Goal: Task Accomplishment & Management: Use online tool/utility

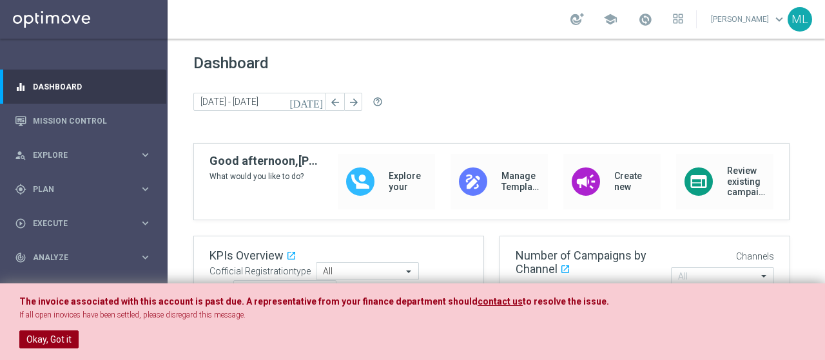
click at [59, 338] on button "Okay, Got it" at bounding box center [48, 340] width 59 height 18
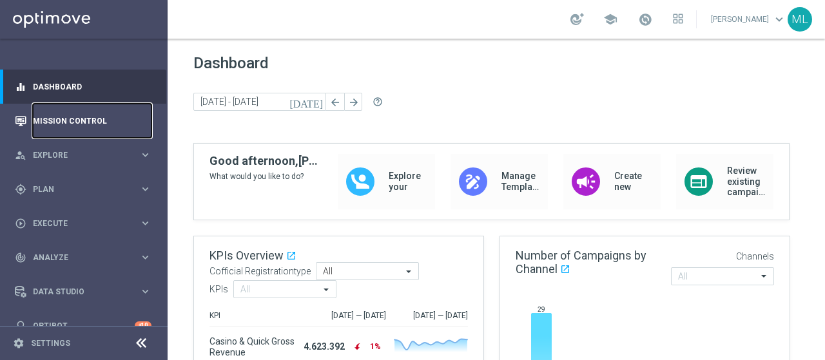
click at [71, 117] on link "Mission Control" at bounding box center [92, 121] width 119 height 34
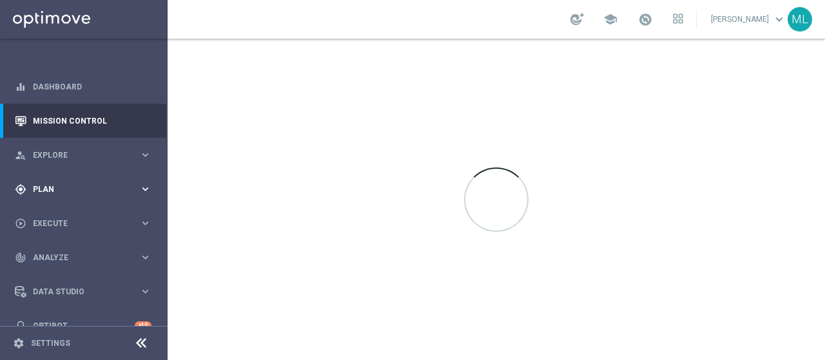
click at [46, 184] on div "gps_fixed Plan" at bounding box center [77, 190] width 124 height 12
click at [63, 217] on link "Target Groups" at bounding box center [84, 216] width 101 height 10
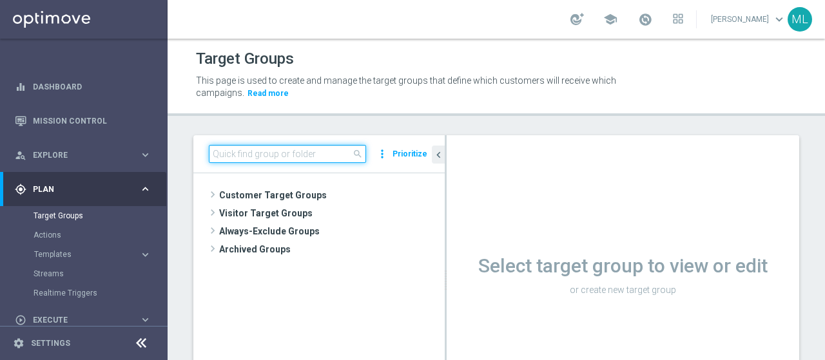
click at [233, 148] on input at bounding box center [287, 154] width 157 height 18
paste input "Inattivi 14gg GDA (Solo Profilati)"
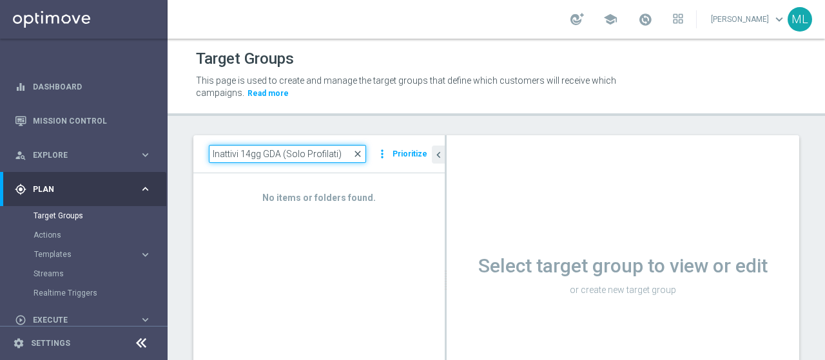
drag, startPoint x: 278, startPoint y: 150, endPoint x: 356, endPoint y: 153, distance: 78.0
click at [356, 153] on div "Inattivi 14gg GDA (Solo Profilati) close" at bounding box center [287, 154] width 157 height 18
type input "Inattivi 14gg GDA"
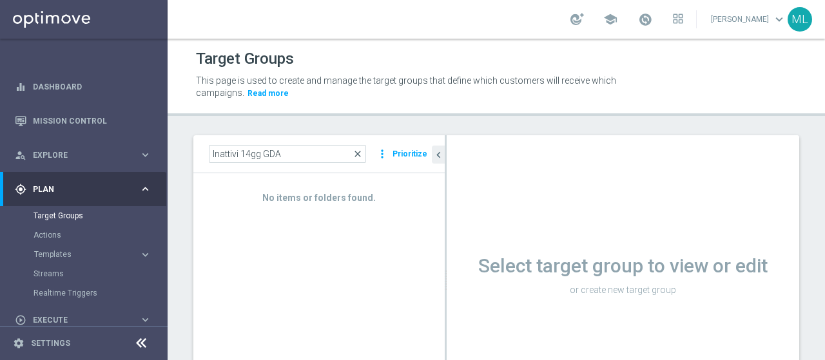
click at [361, 153] on span "close" at bounding box center [357, 154] width 10 height 10
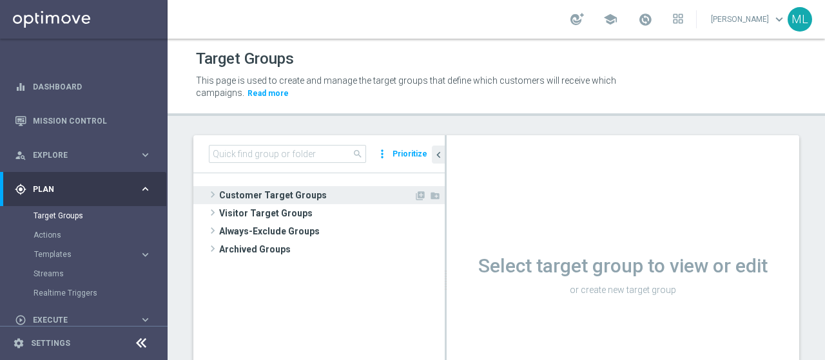
click at [215, 195] on span at bounding box center [212, 194] width 13 height 15
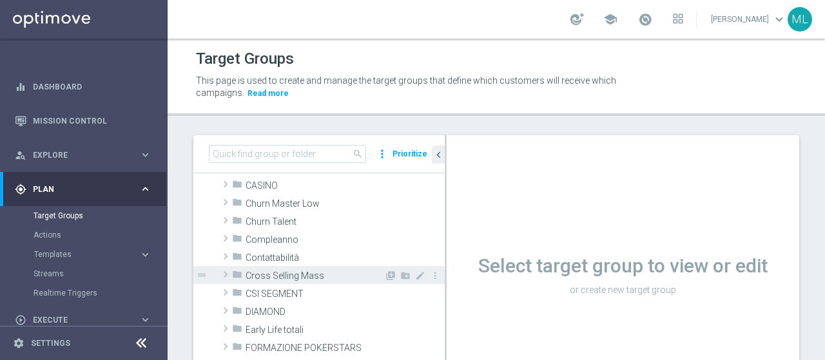
scroll to position [129, 0]
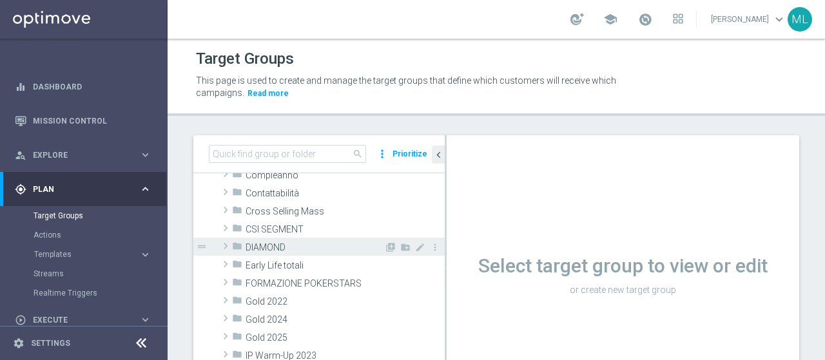
click at [222, 243] on span at bounding box center [225, 245] width 13 height 15
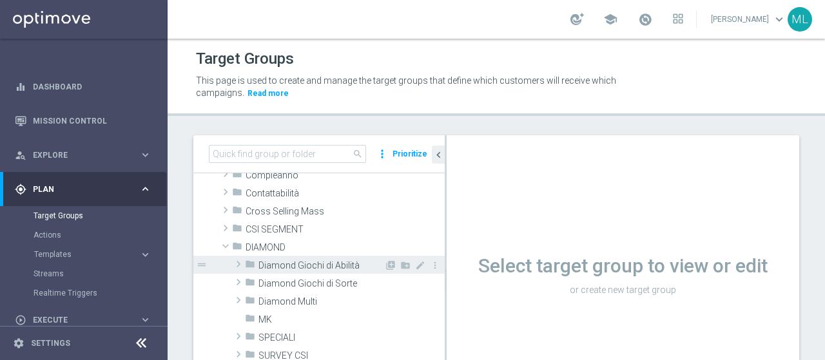
drag, startPoint x: 241, startPoint y: 262, endPoint x: 258, endPoint y: 261, distance: 16.8
click at [241, 262] on span at bounding box center [238, 263] width 13 height 15
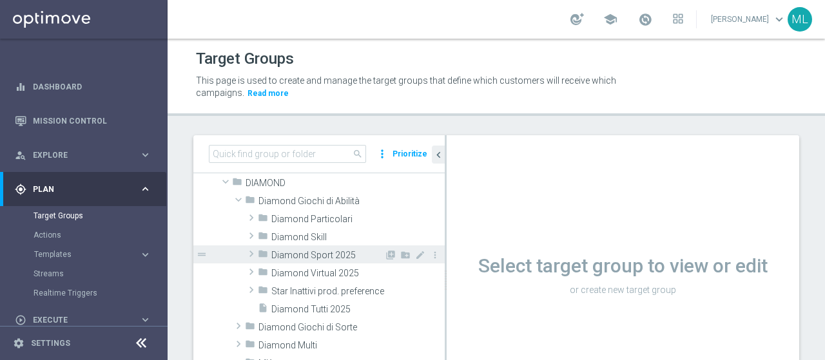
click at [254, 252] on span at bounding box center [251, 253] width 13 height 15
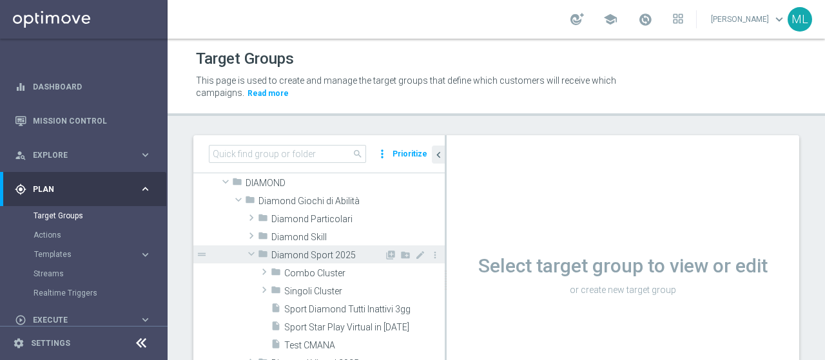
click at [254, 252] on span at bounding box center [251, 253] width 15 height 13
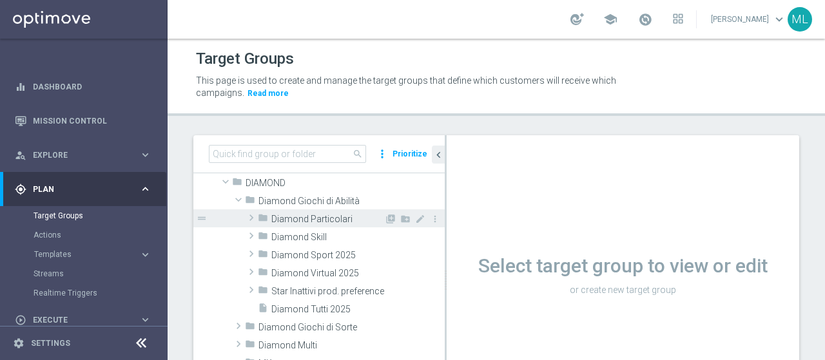
click at [252, 217] on span at bounding box center [251, 217] width 13 height 15
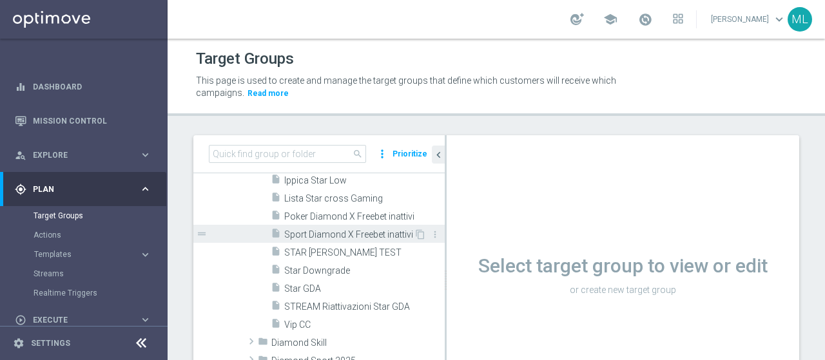
scroll to position [258, 0]
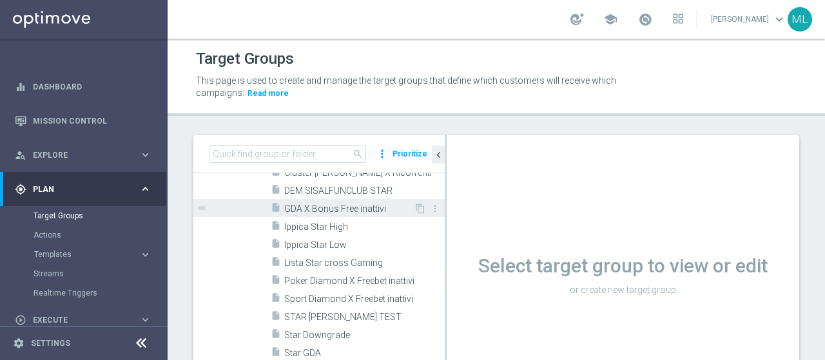
click at [331, 212] on span "GDA X Bonus Free inattivi" at bounding box center [349, 209] width 130 height 11
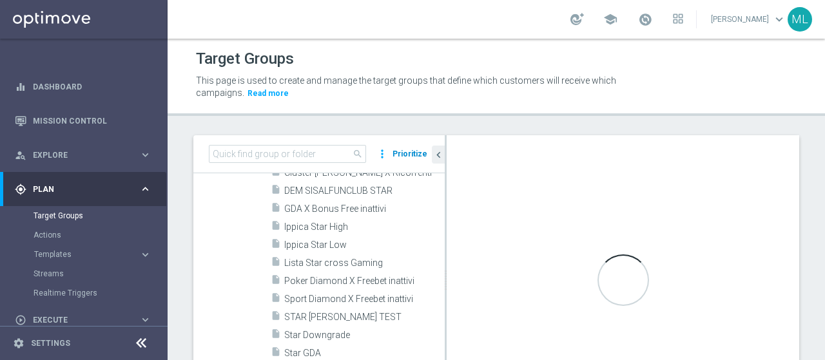
scroll to position [126, 0]
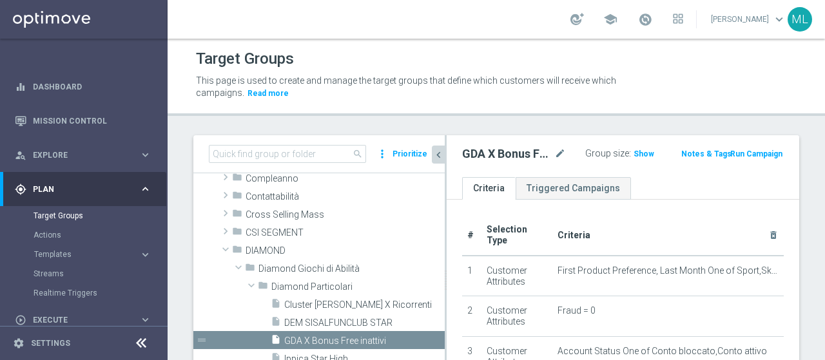
click at [438, 154] on icon "chevron_left" at bounding box center [438, 155] width 12 height 12
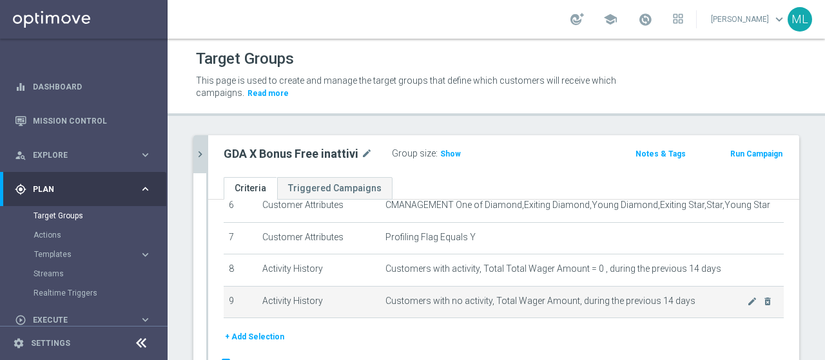
scroll to position [64, 0]
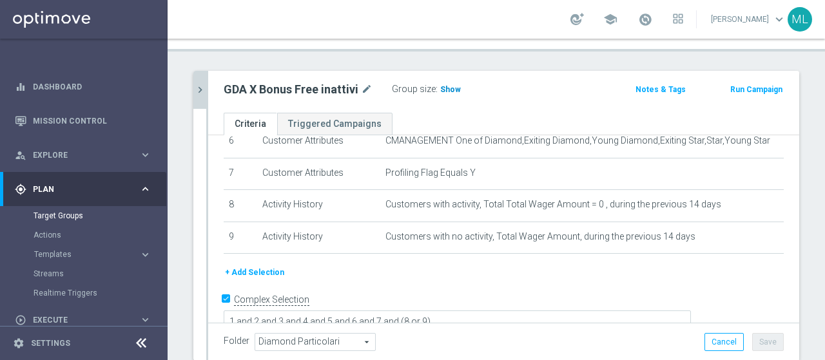
click at [447, 85] on span "Show" at bounding box center [450, 89] width 21 height 9
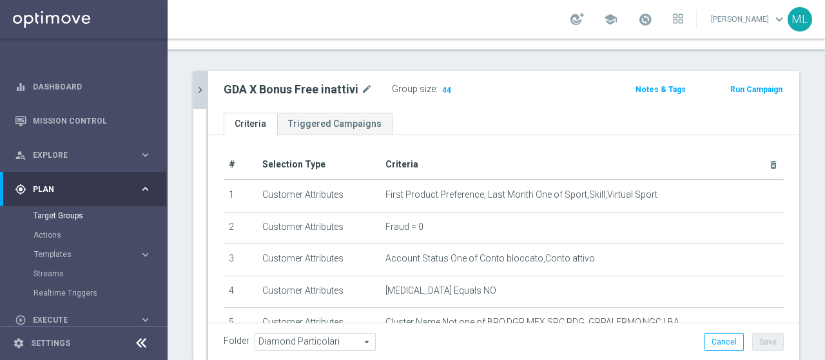
scroll to position [0, 0]
click at [442, 87] on span "44" at bounding box center [447, 91] width 12 height 12
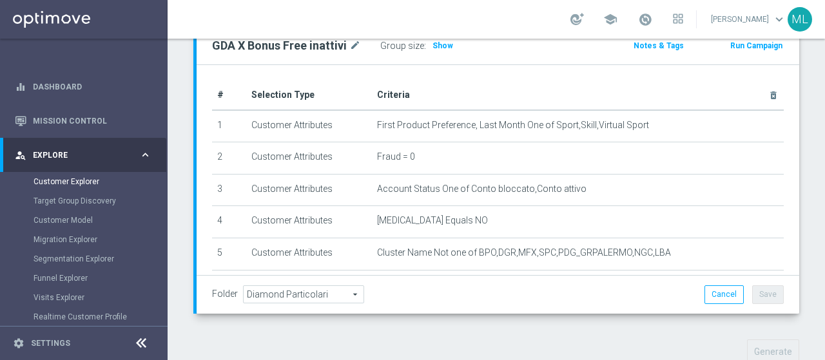
scroll to position [457, 0]
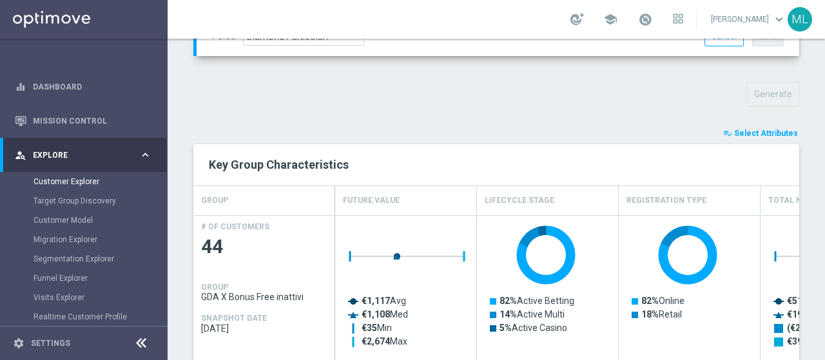
click at [759, 129] on span "Select Attributes" at bounding box center [766, 133] width 64 height 9
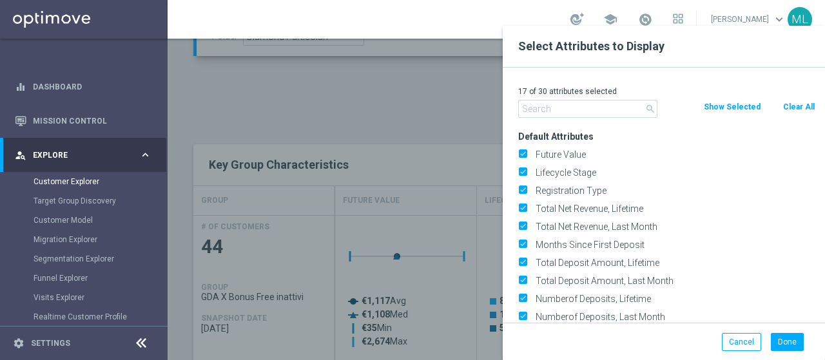
click at [575, 115] on input "text" at bounding box center [587, 109] width 139 height 18
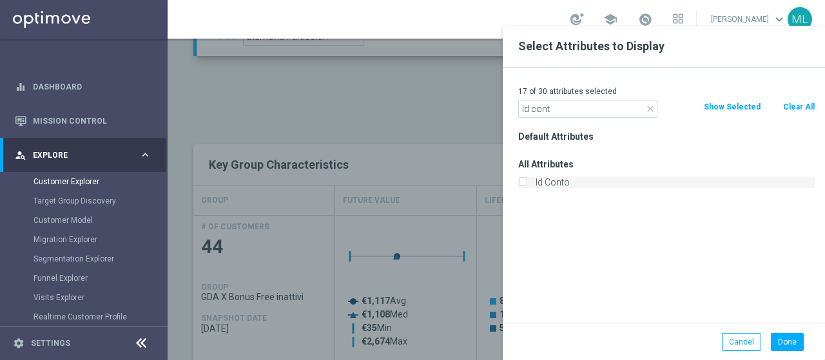
type input "id cont"
click at [523, 185] on input "Id Conto" at bounding box center [522, 184] width 8 height 8
checkbox input "true"
drag, startPoint x: 554, startPoint y: 108, endPoint x: 469, endPoint y: 103, distance: 84.5
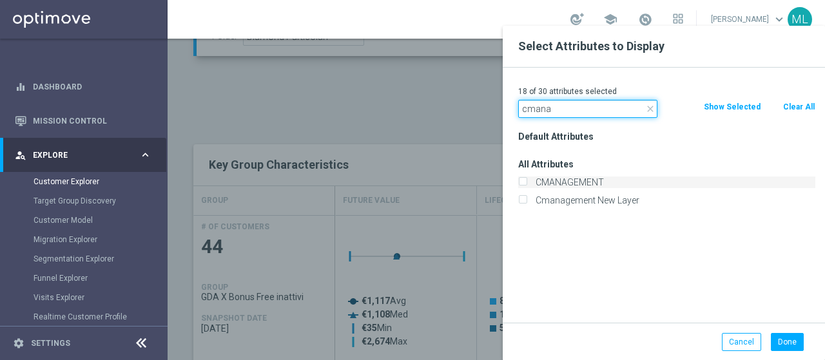
type input "cmana"
click at [523, 181] on input "CMANAGEMENT" at bounding box center [522, 184] width 8 height 8
checkbox input "true"
drag, startPoint x: 548, startPoint y: 110, endPoint x: 468, endPoint y: 110, distance: 80.5
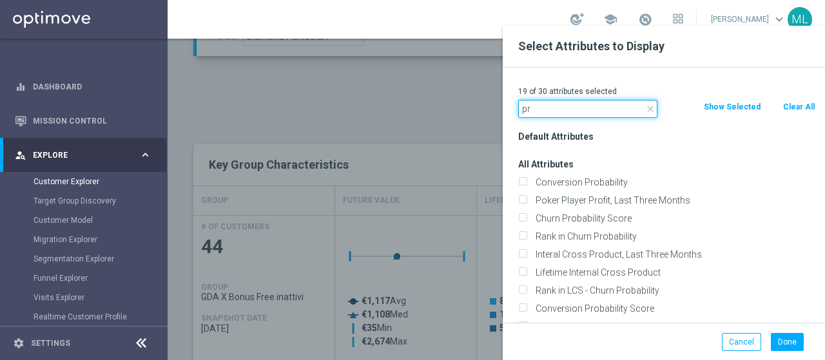
type input "p"
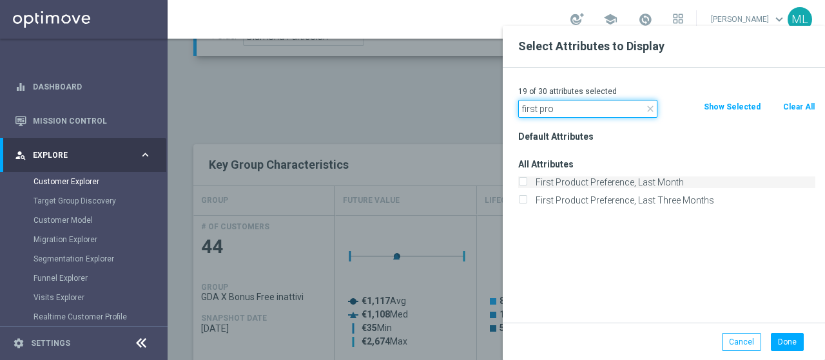
type input "first pro"
click at [525, 185] on input "First Product Preference, Last Month" at bounding box center [522, 184] width 8 height 8
checkbox input "true"
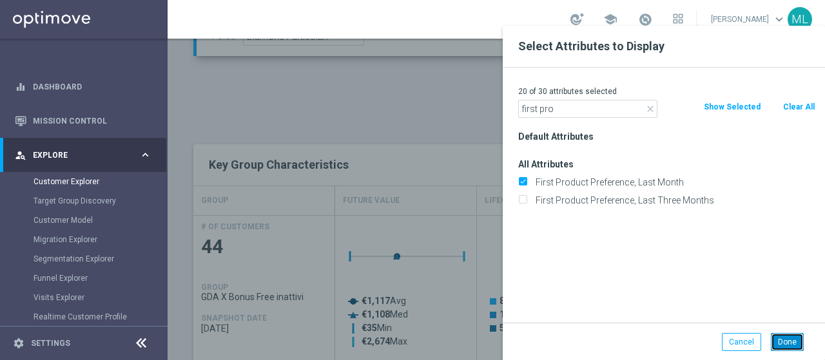
click at [794, 345] on button "Done" at bounding box center [787, 342] width 33 height 18
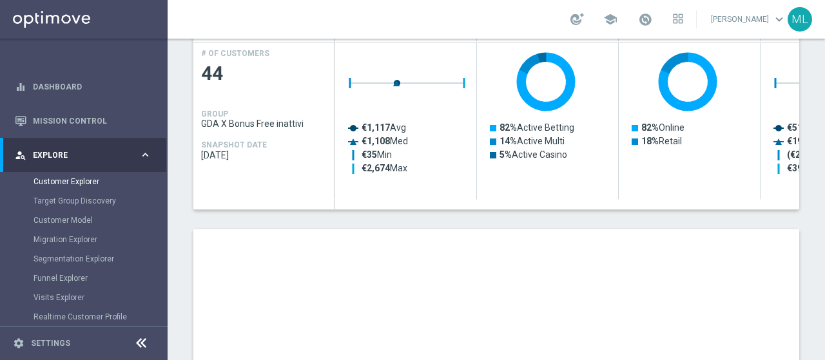
scroll to position [650, 0]
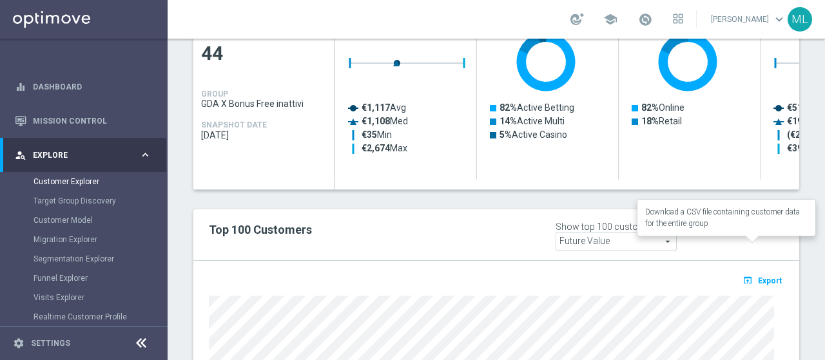
click at [764, 276] on span "Export" at bounding box center [770, 280] width 24 height 9
